Goal: Task Accomplishment & Management: Use online tool/utility

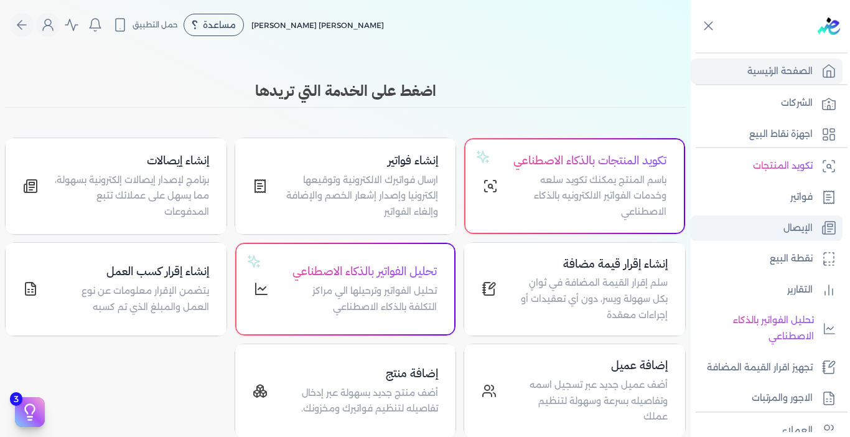
click at [805, 226] on p "الإيصال" at bounding box center [797, 228] width 29 height 16
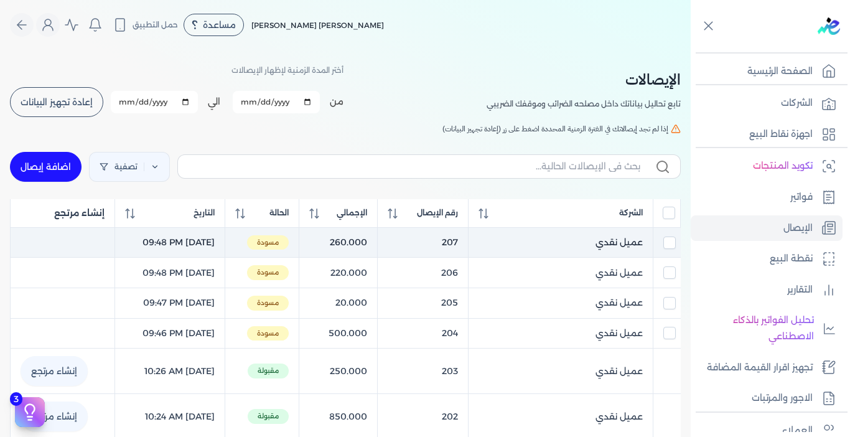
click at [289, 243] on span "مسودة" at bounding box center [268, 242] width 42 height 15
checkbox input "true"
checkbox input "false"
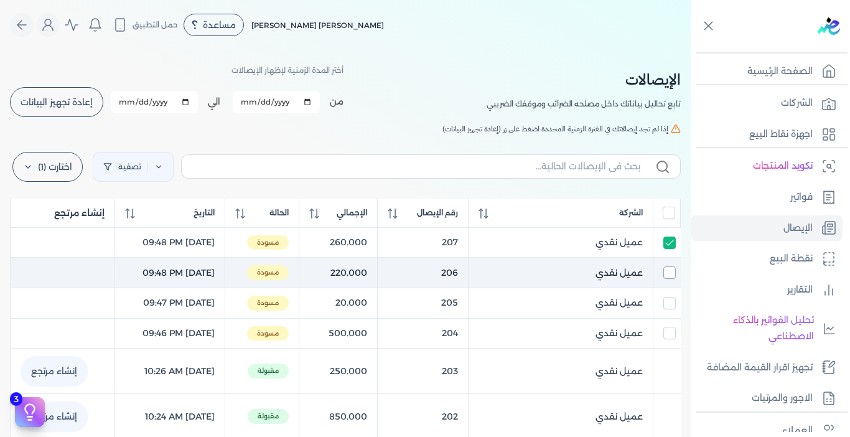
click at [667, 274] on input "checkbox" at bounding box center [669, 272] width 12 height 12
checkbox input "true"
checkbox input "false"
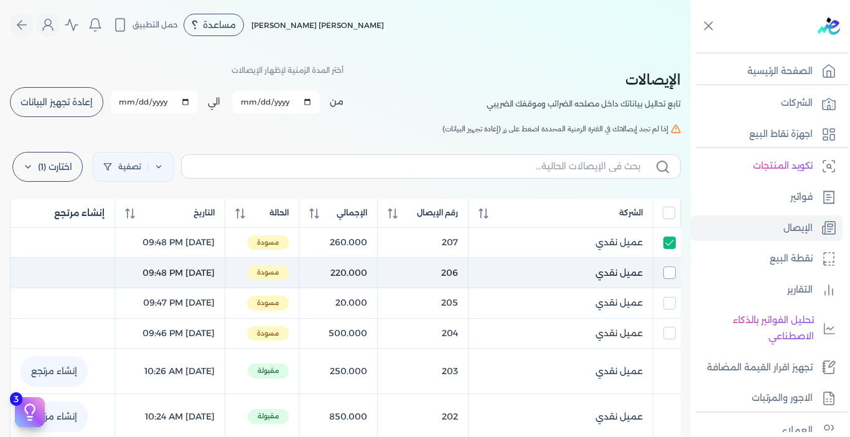
checkbox input "false"
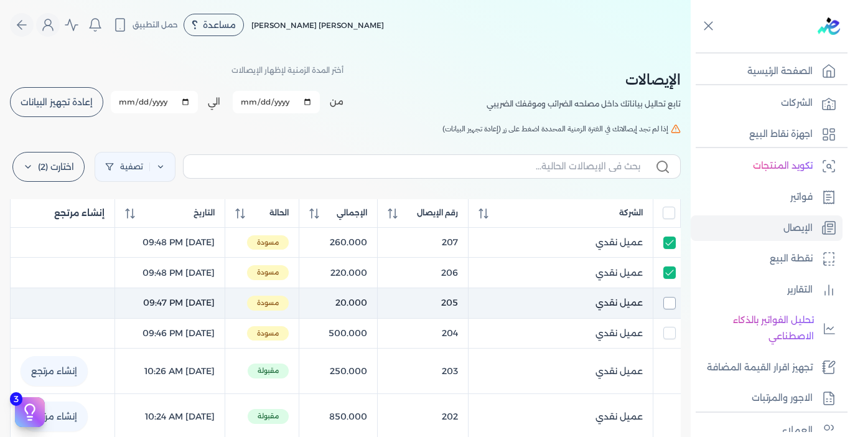
click at [669, 297] on input "checkbox" at bounding box center [669, 303] width 12 height 12
checkbox input "true"
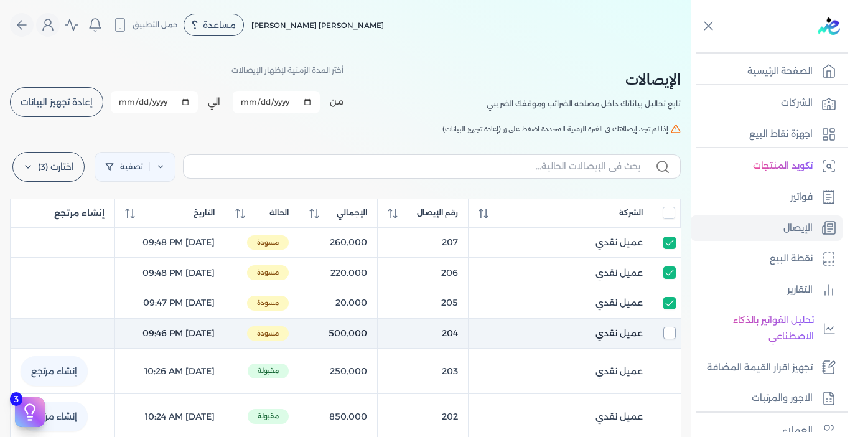
click at [672, 333] on input "checkbox" at bounding box center [669, 333] width 12 height 12
checkbox input "true"
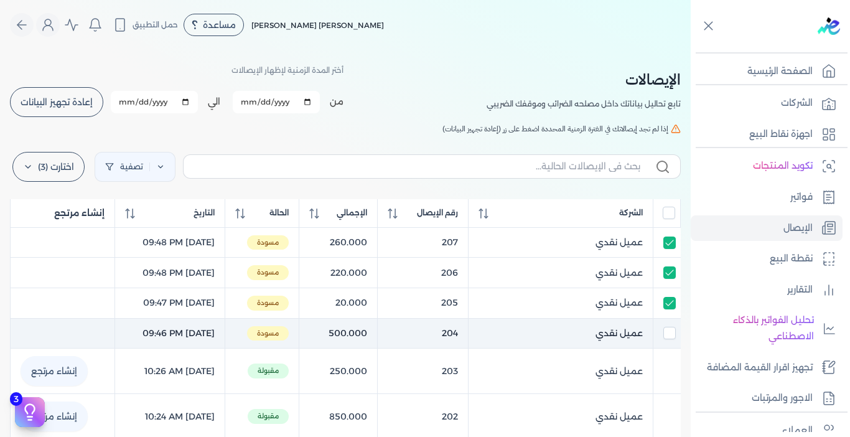
checkbox input "true"
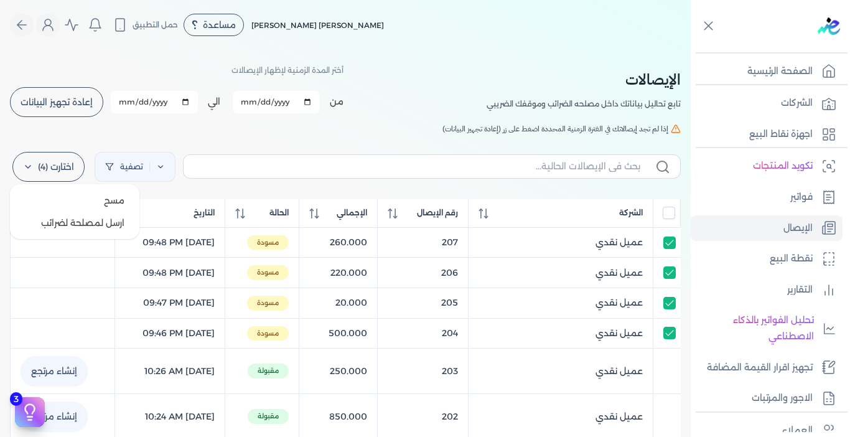
click at [58, 167] on label "اختارت (4)" at bounding box center [48, 167] width 72 height 30
click at [100, 222] on button "ارسل لمصلحة لضرائب" at bounding box center [74, 222] width 119 height 22
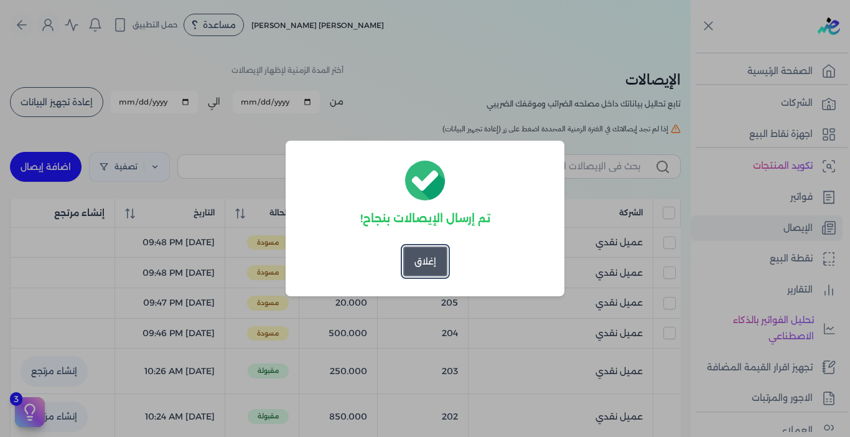
click at [429, 266] on button "إغلاق" at bounding box center [425, 261] width 44 height 30
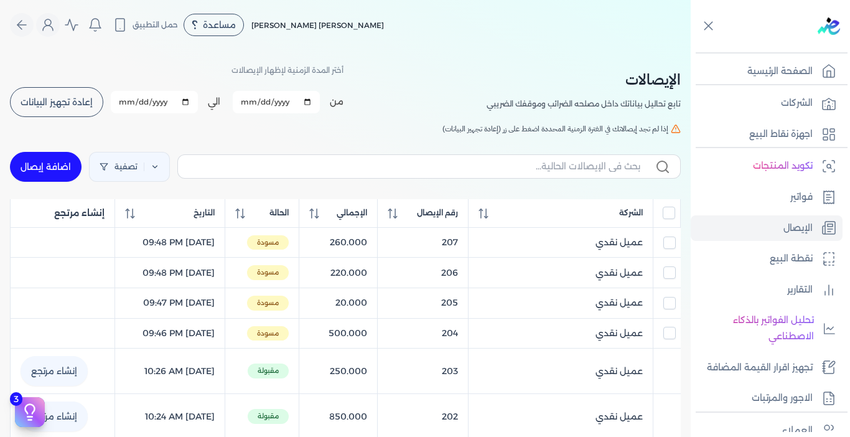
click at [77, 101] on span "إعادة تجهيز البيانات" at bounding box center [57, 102] width 72 height 9
checkbox input "false"
